Goal: Answer question/provide support

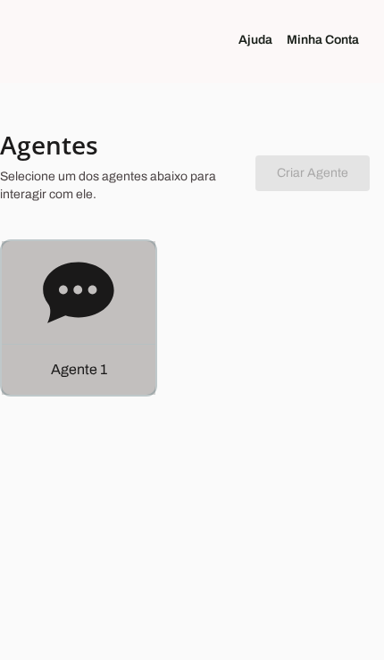
click at [107, 368] on div "Agente 1" at bounding box center [79, 369] width 154 height 51
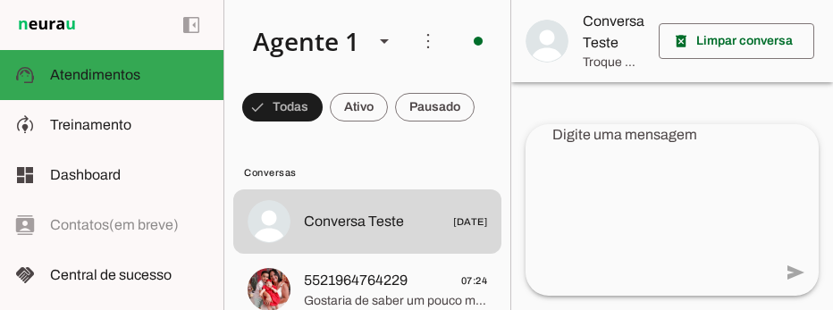
click at [383, 292] on span "Gostaria de saber um pouco mais sobre o que você está buscando: qual procedimen…" at bounding box center [395, 301] width 183 height 18
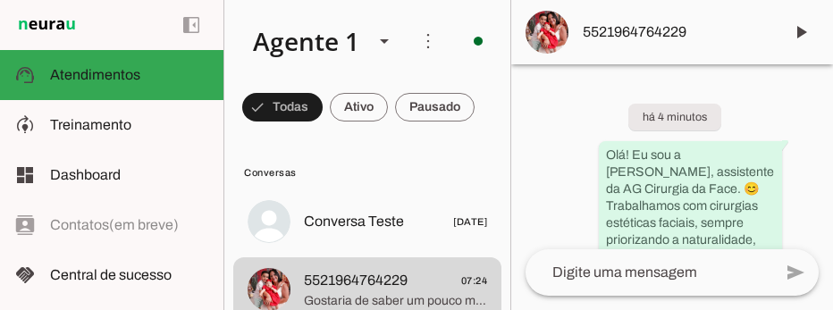
click at [383, 20] on span at bounding box center [800, 32] width 43 height 43
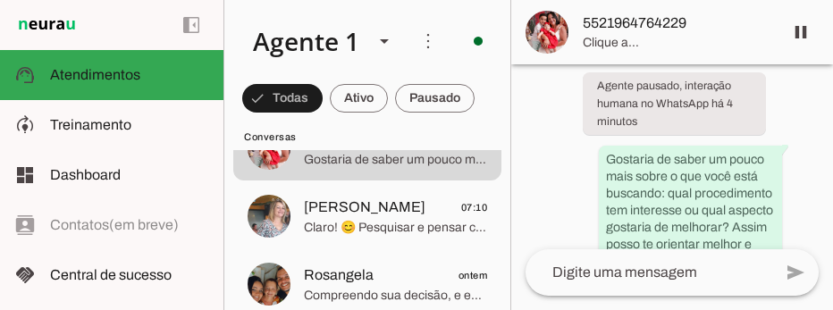
scroll to position [209, 0]
click at [383, 204] on span "Celeste Bento 07:10" at bounding box center [395, 208] width 183 height 22
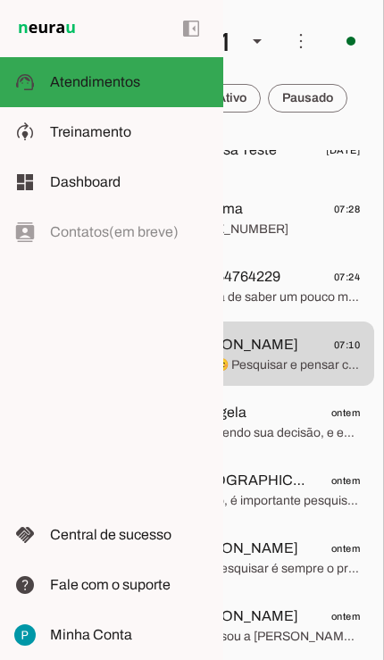
scroll to position [0, 127]
